Goal: Information Seeking & Learning: Check status

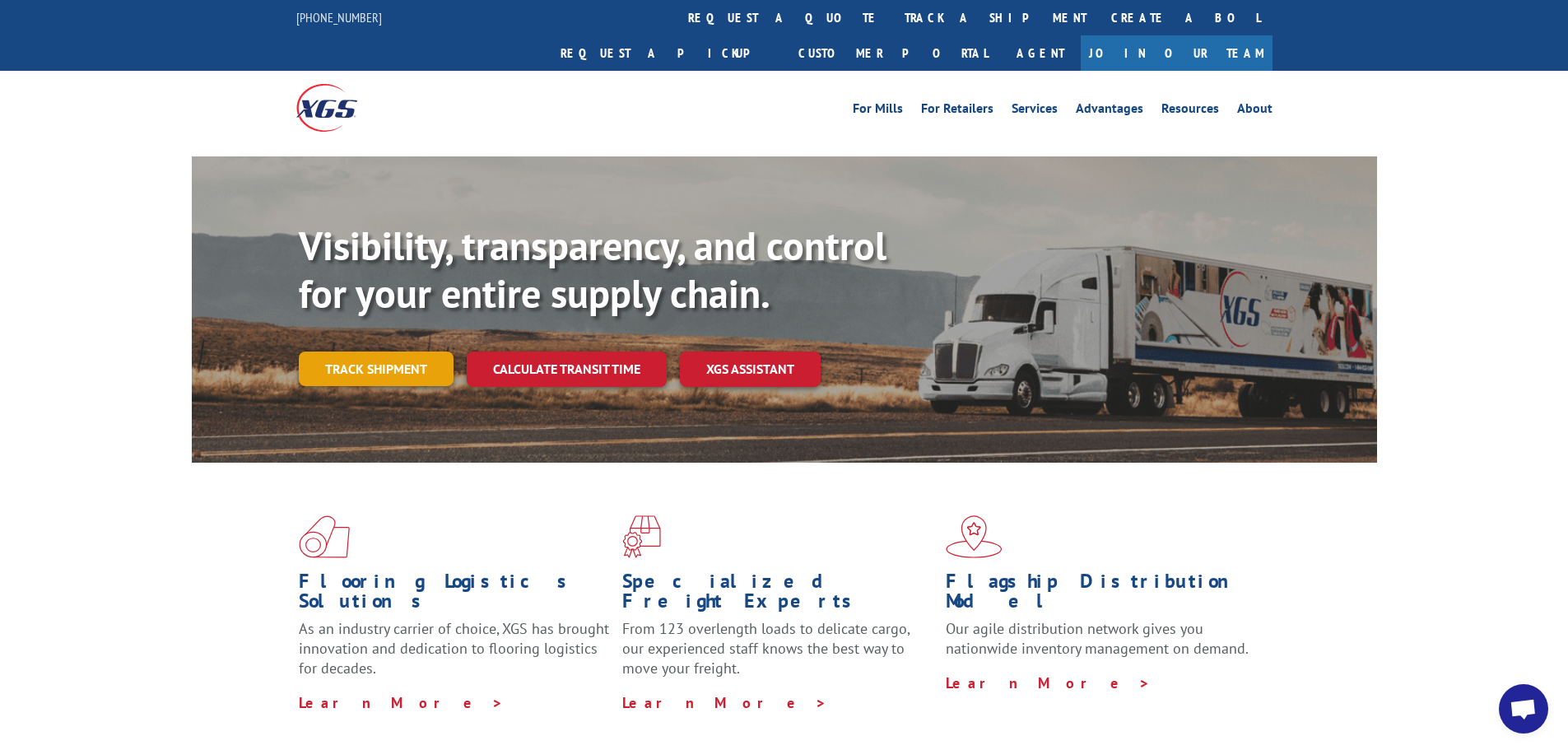
click at [390, 351] on link "Track shipment" at bounding box center [376, 368] width 154 height 35
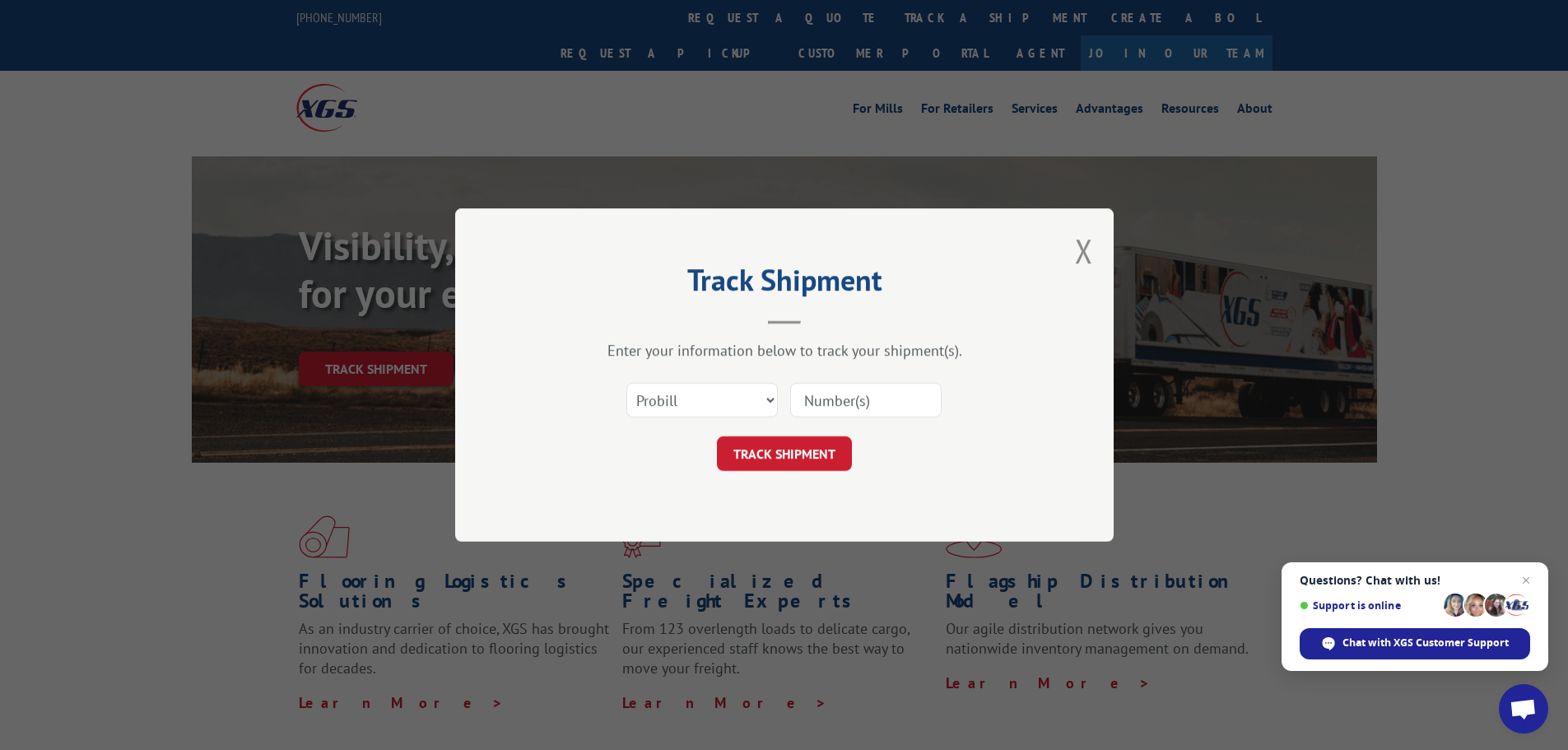
click at [834, 407] on input at bounding box center [865, 399] width 152 height 35
paste input "15347961"
type input "15347961"
click at [745, 400] on select "Select category... Probill BOL PO" at bounding box center [702, 399] width 152 height 35
select select "bol"
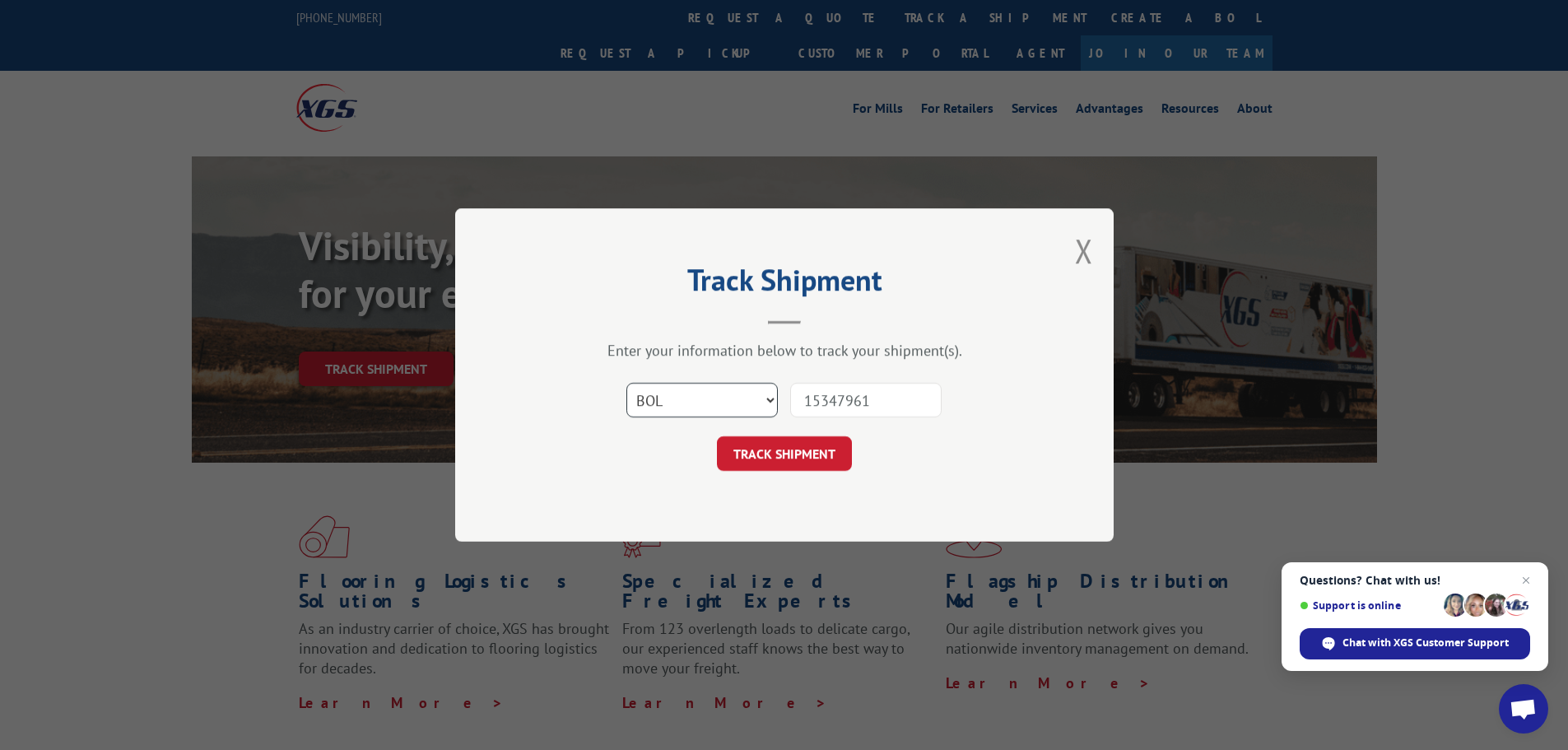
click at [626, 383] on select "Select category... Probill BOL PO" at bounding box center [702, 399] width 152 height 35
click at [794, 466] on button "TRACK SHIPMENT" at bounding box center [784, 453] width 135 height 35
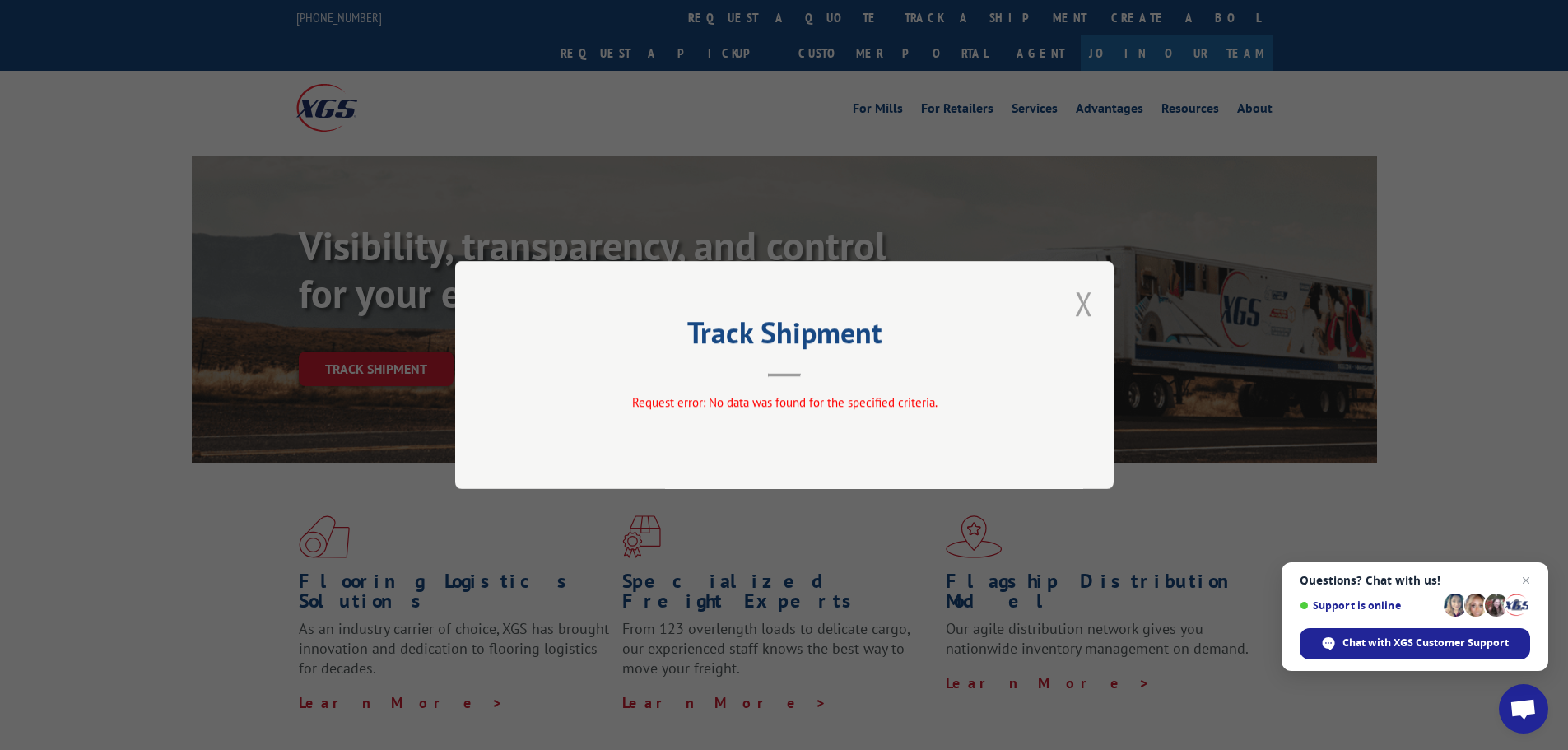
click at [1081, 307] on button "Close modal" at bounding box center [1083, 303] width 18 height 43
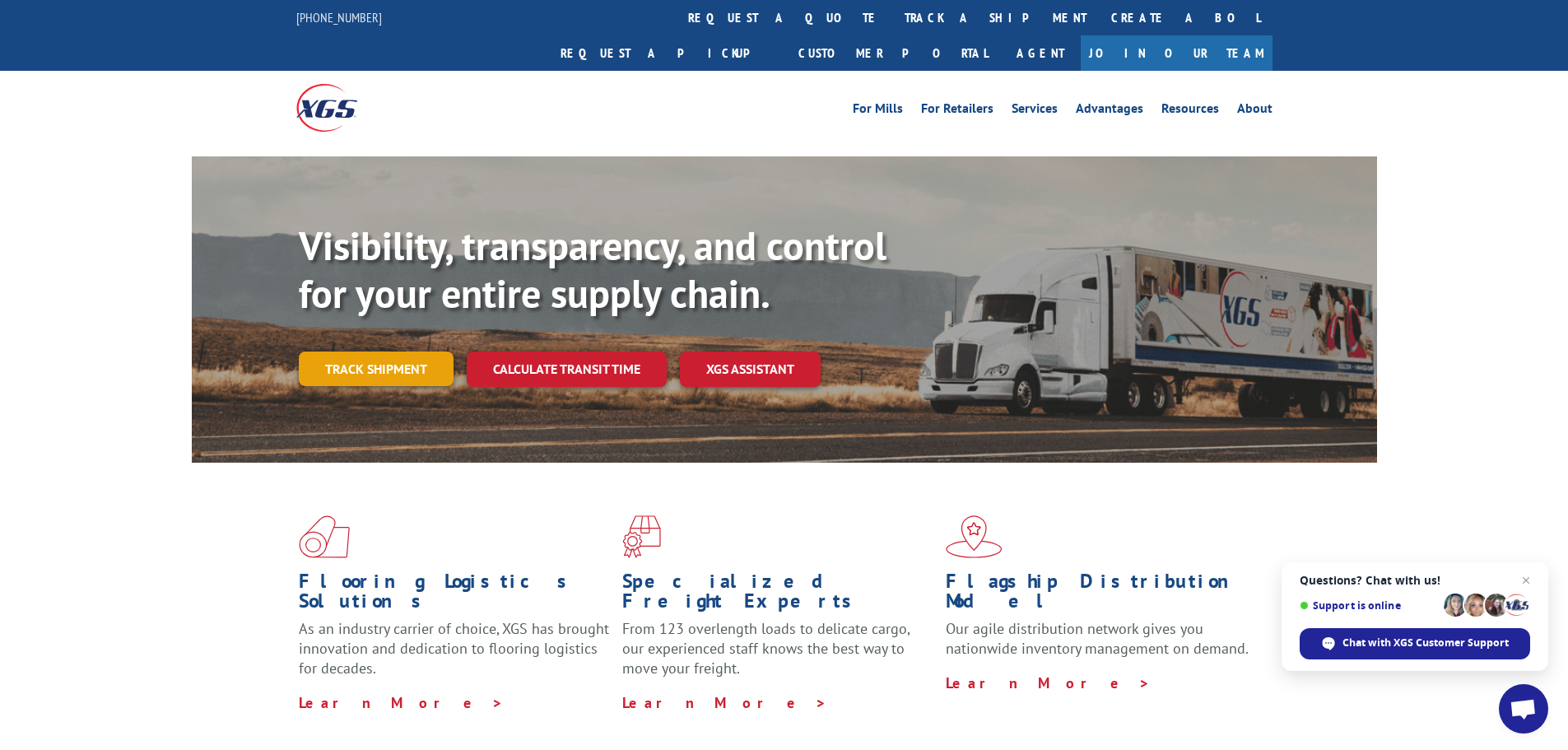
click at [354, 351] on link "Track shipment" at bounding box center [376, 368] width 154 height 35
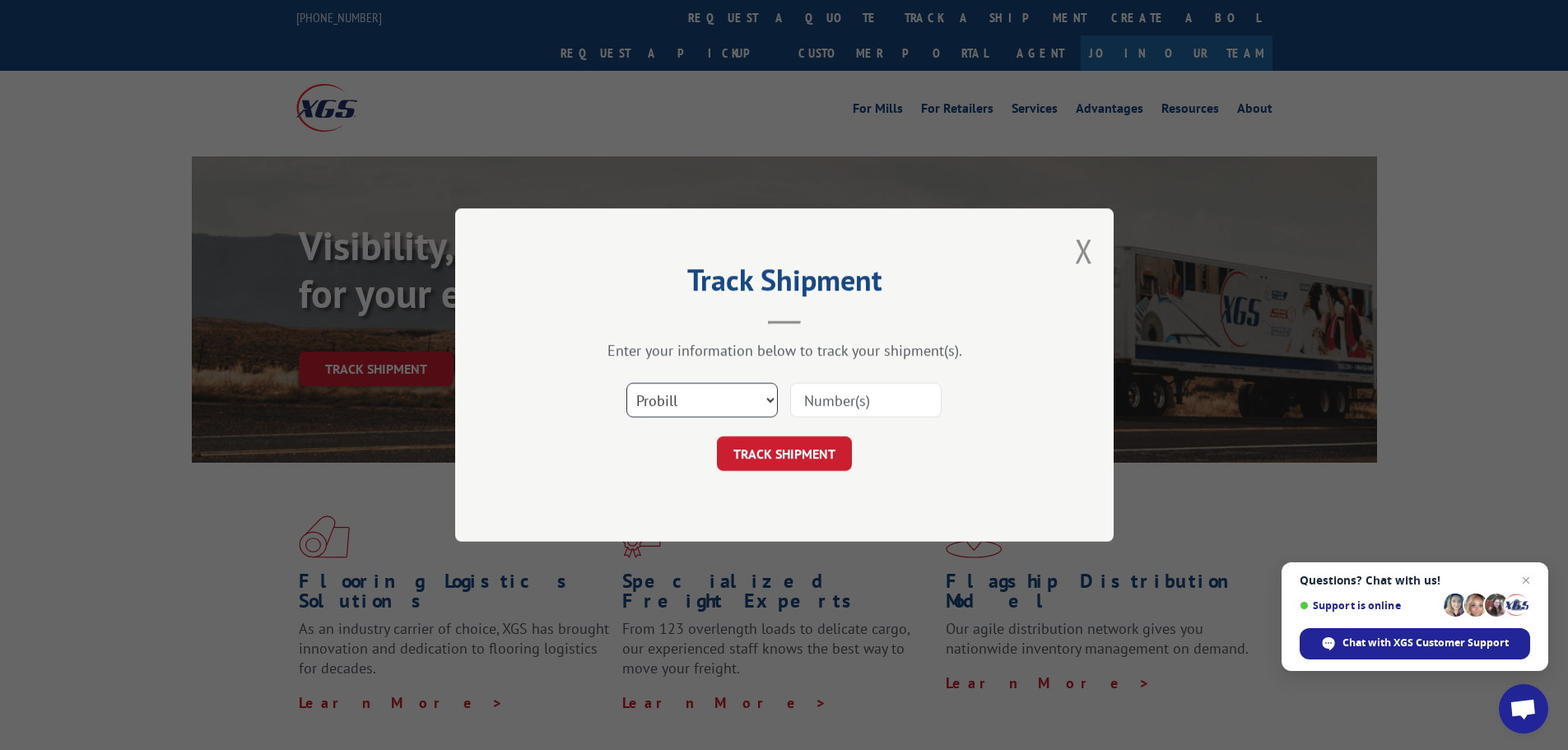
click at [773, 403] on select "Select category... Probill BOL PO" at bounding box center [702, 399] width 152 height 35
click at [626, 383] on select "Select category... Probill BOL PO" at bounding box center [702, 399] width 152 height 35
click at [821, 388] on input at bounding box center [865, 399] width 152 height 35
paste input "15347961"
type input "15347961"
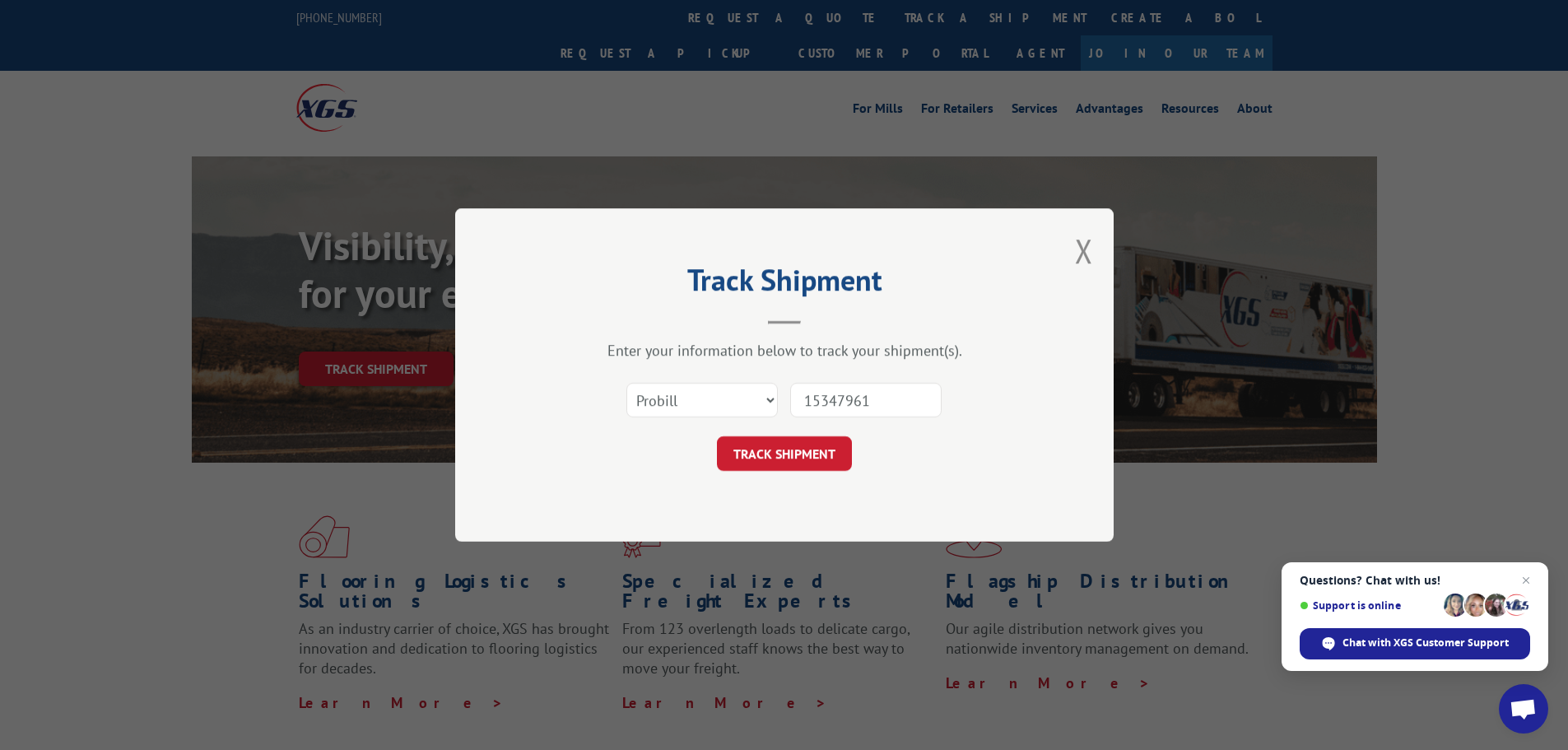
click at [833, 442] on button "TRACK SHIPMENT" at bounding box center [784, 453] width 135 height 35
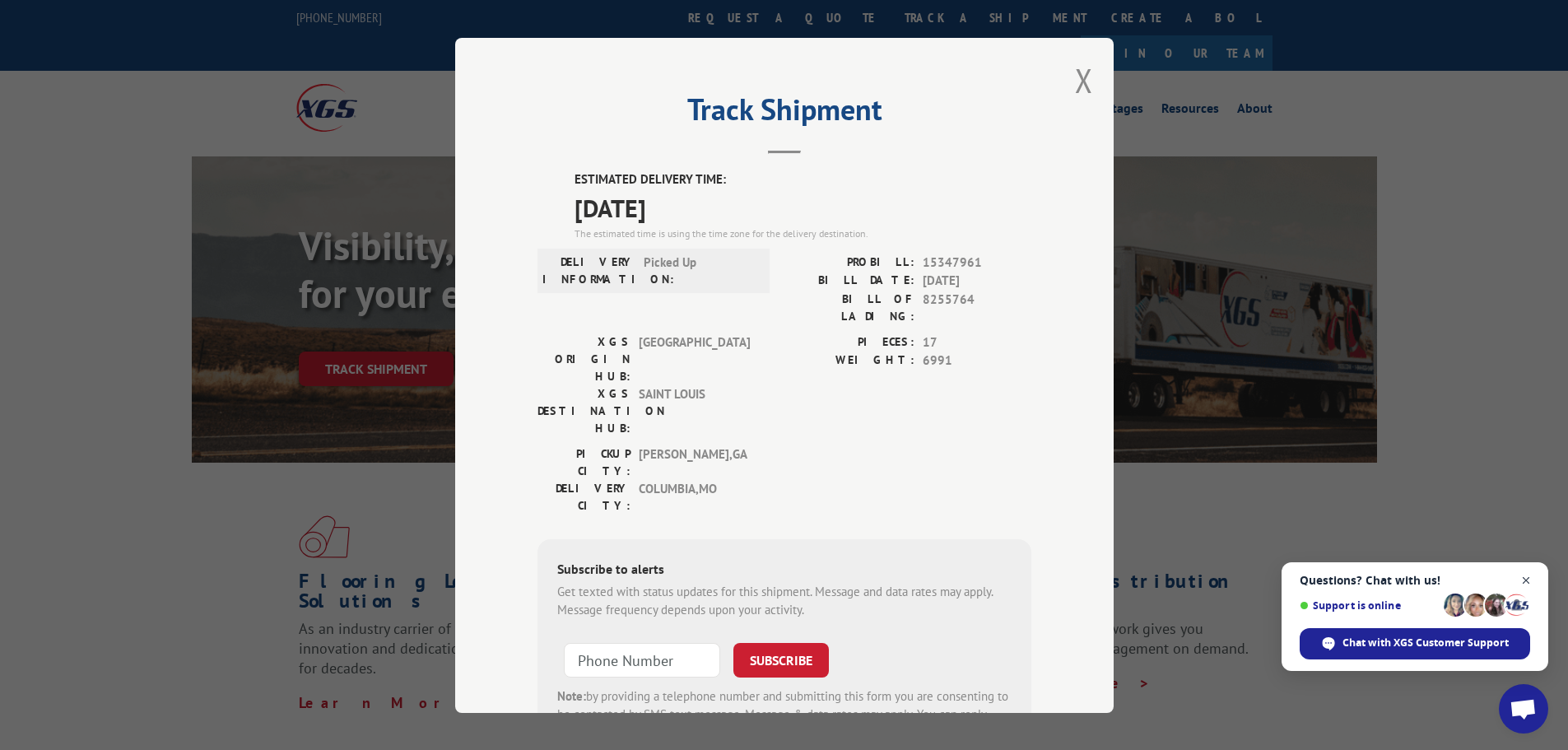
click at [1530, 577] on span "Close chat" at bounding box center [1525, 580] width 20 height 20
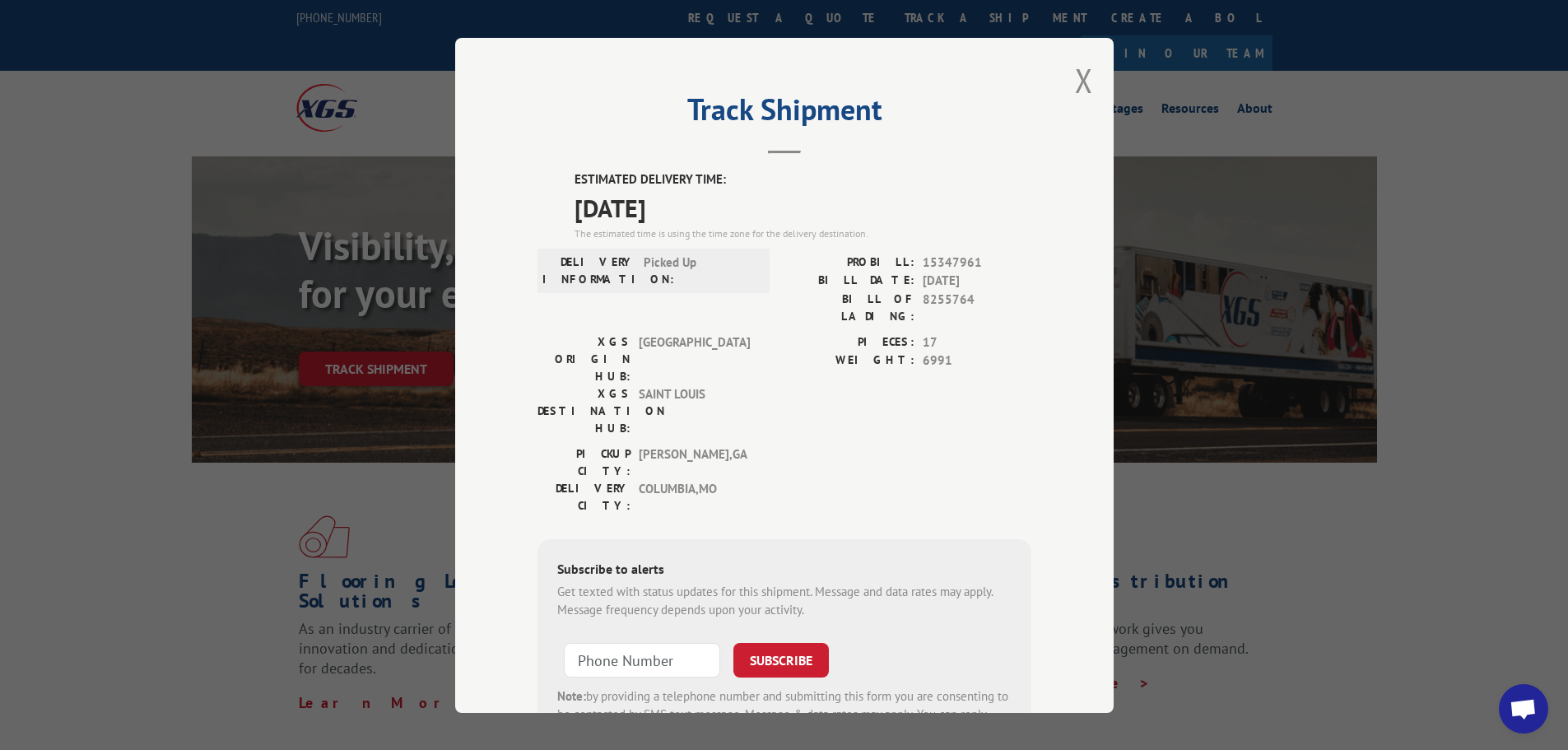
drag, startPoint x: 735, startPoint y: 441, endPoint x: 951, endPoint y: 758, distance: 383.6
drag, startPoint x: 951, startPoint y: 758, endPoint x: 809, endPoint y: 334, distance: 447.1
click at [808, 351] on label "WEIGHT:" at bounding box center [849, 360] width 130 height 19
click at [1082, 73] on button "Close modal" at bounding box center [1083, 80] width 18 height 43
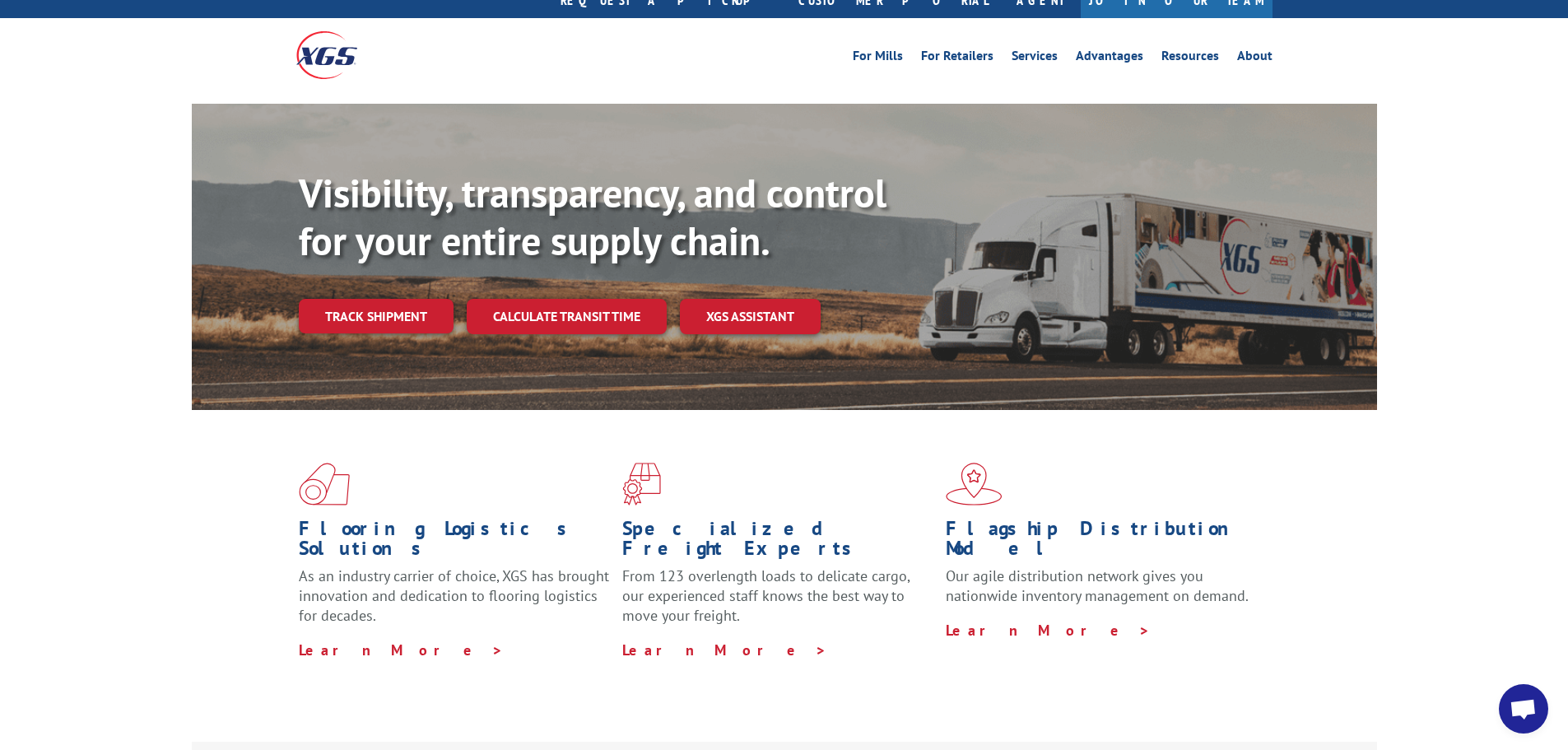
scroll to position [83, 0]
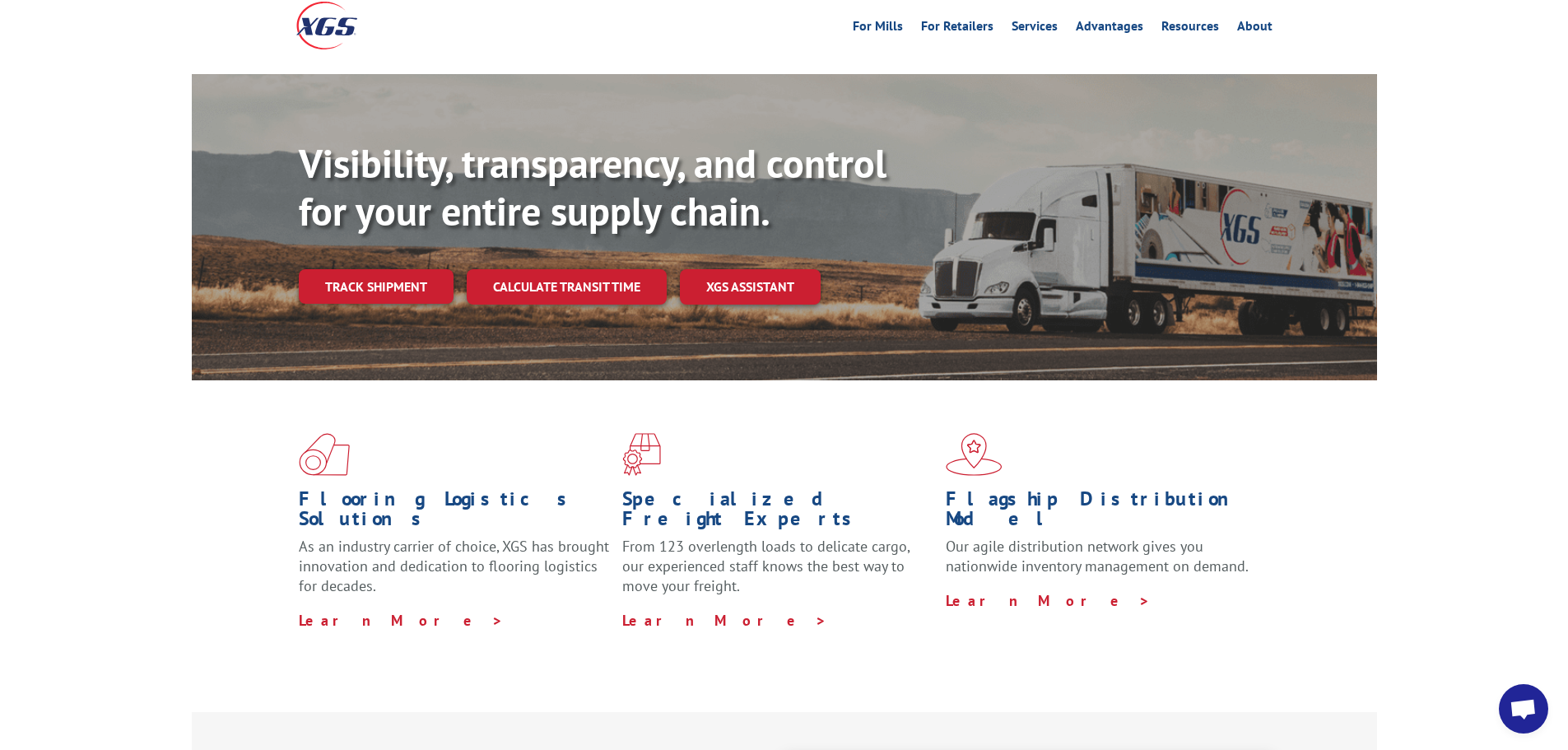
click at [407, 269] on link "Track shipment" at bounding box center [376, 286] width 154 height 35
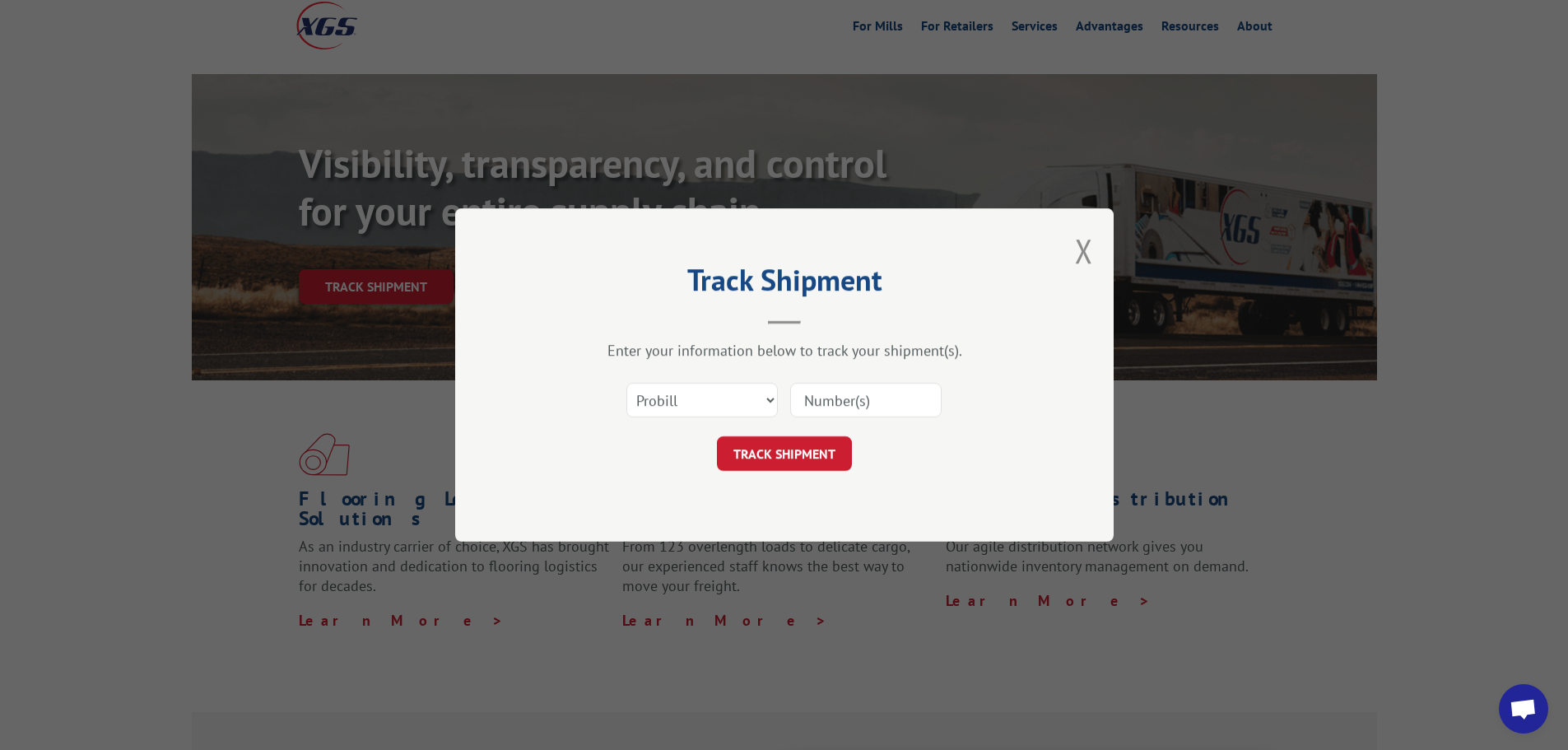
click at [839, 400] on input at bounding box center [865, 399] width 152 height 35
paste input "15347961"
type input "15347961"
click at [828, 455] on button "TRACK SHIPMENT" at bounding box center [784, 453] width 135 height 35
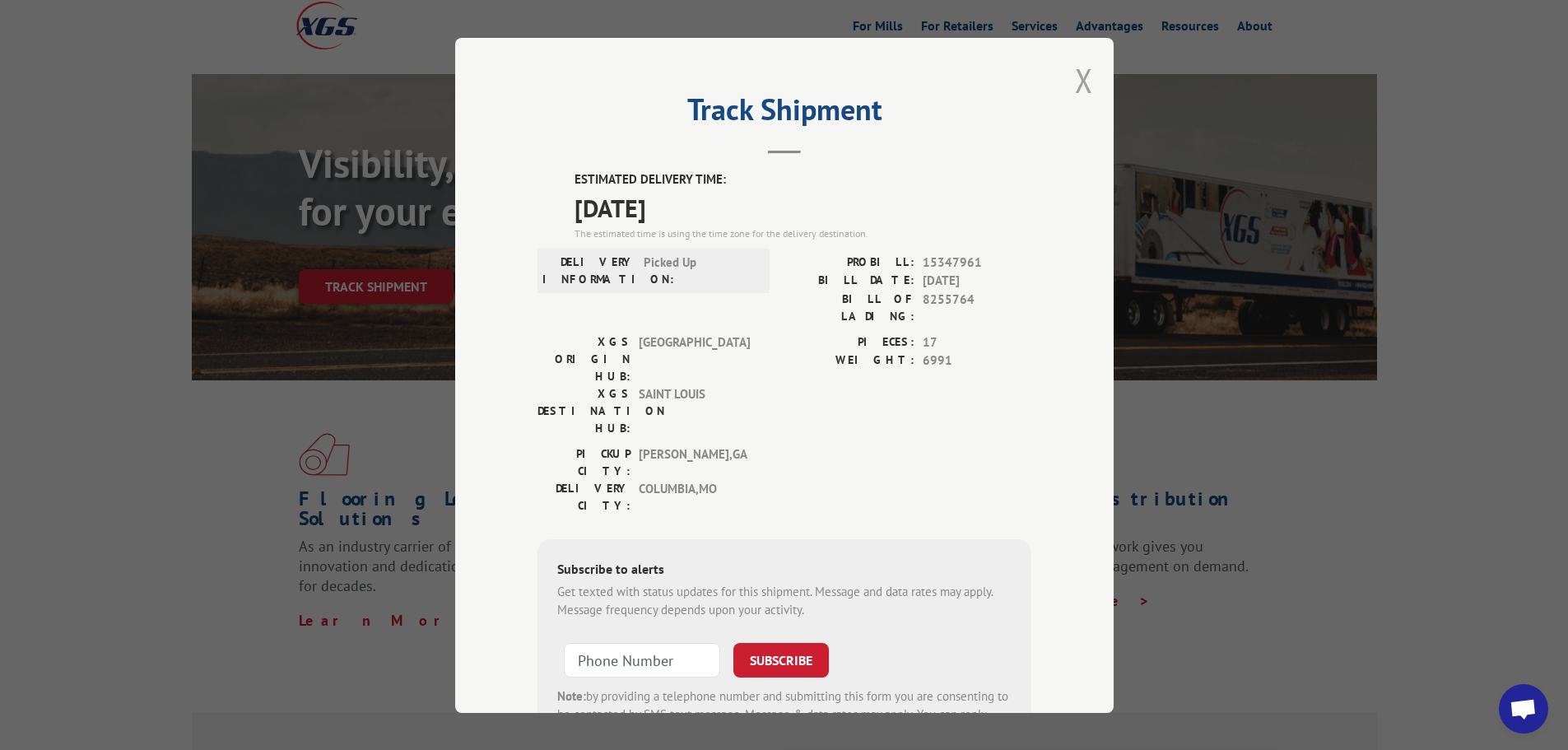
click at [1078, 79] on button "Close modal" at bounding box center [1083, 80] width 18 height 43
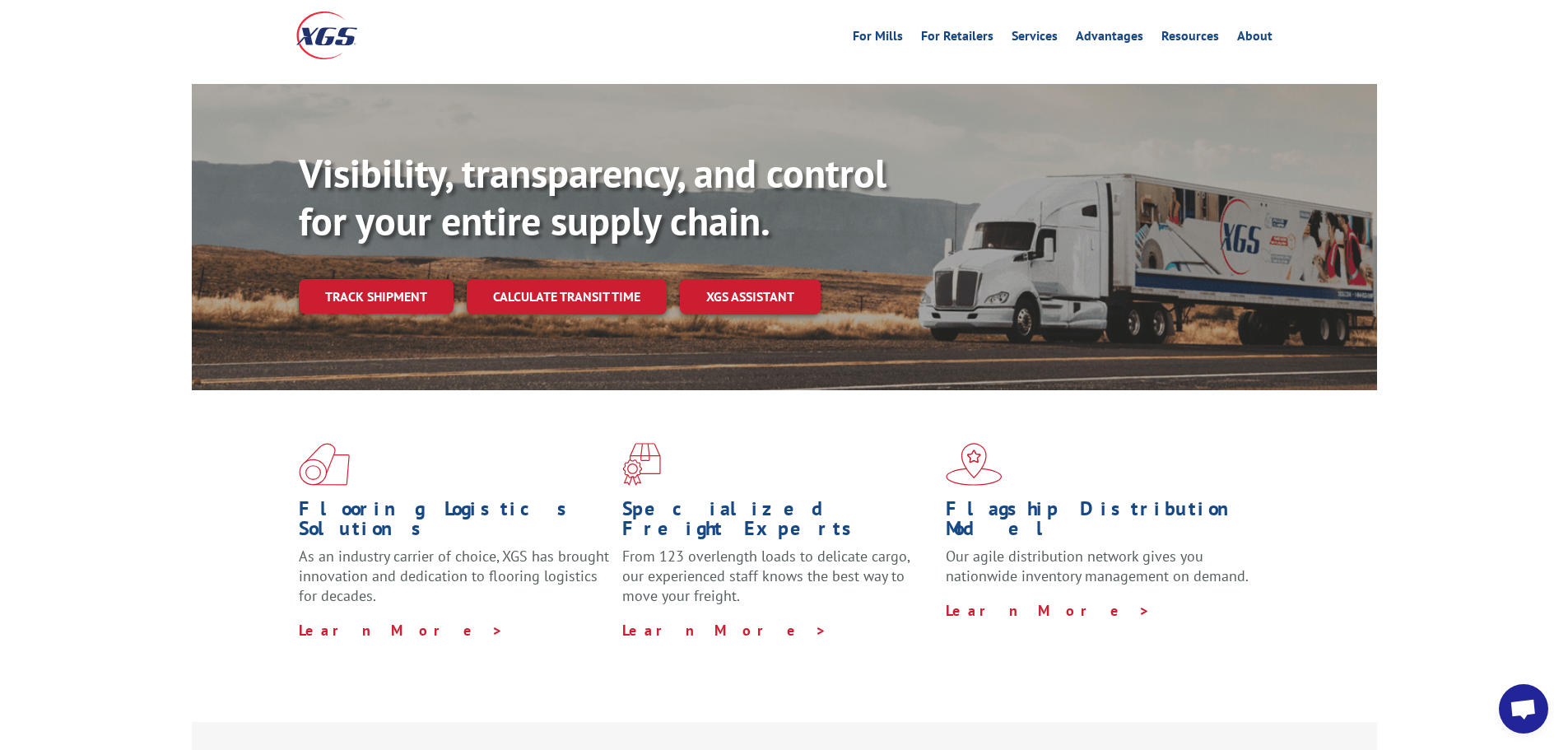
scroll to position [0, 0]
